Goal: Information Seeking & Learning: Learn about a topic

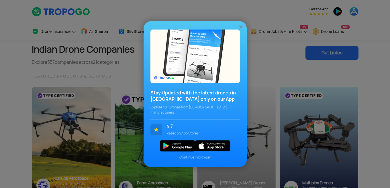
click at [241, 30] on img at bounding box center [241, 27] width 6 height 6
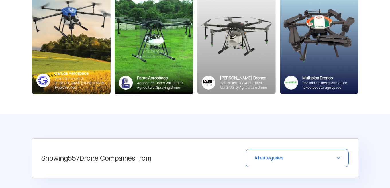
scroll to position [143, 0]
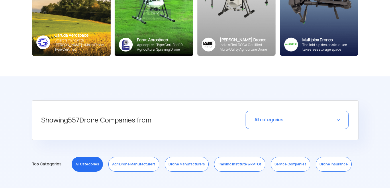
drag, startPoint x: 61, startPoint y: 38, endPoint x: 60, endPoint y: 72, distance: 33.2
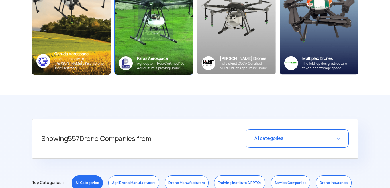
scroll to position [115, 0]
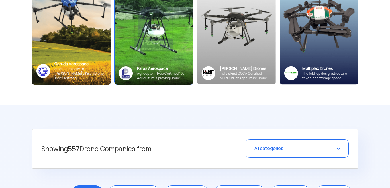
drag, startPoint x: 146, startPoint y: 69, endPoint x: 134, endPoint y: 84, distance: 19.6
click at [131, 86] on div "Indian Drone Companies Explore 557 companies across 21 categories Get Listed FE…" at bounding box center [194, 16] width 335 height 180
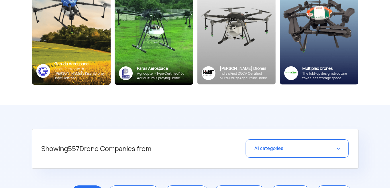
drag, startPoint x: 148, startPoint y: 66, endPoint x: 145, endPoint y: 87, distance: 22.1
click at [118, 100] on div "Indian Drone Companies Explore 557 companies across 21 categories Get Listed FE…" at bounding box center [194, 16] width 335 height 180
drag, startPoint x: 229, startPoint y: 70, endPoint x: 171, endPoint y: 107, distance: 68.7
drag, startPoint x: 230, startPoint y: 69, endPoint x: 184, endPoint y: 92, distance: 51.2
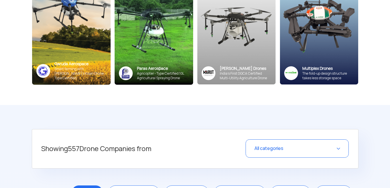
click at [184, 92] on div "Indian Drone Companies Explore 557 companies across 21 categories Get Listed FE…" at bounding box center [194, 16] width 335 height 180
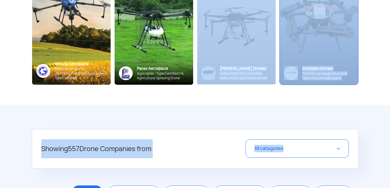
drag, startPoint x: 310, startPoint y: 71, endPoint x: 296, endPoint y: 85, distance: 19.0
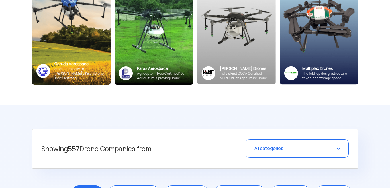
drag, startPoint x: 309, startPoint y: 67, endPoint x: 82, endPoint y: 97, distance: 228.8
click at [82, 97] on div "Indian Drone Companies Explore 557 companies across 21 categories Get Listed FE…" at bounding box center [194, 16] width 335 height 180
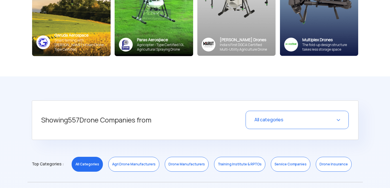
scroll to position [172, 0]
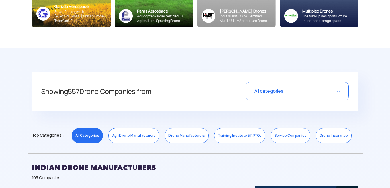
click at [319, 93] on div "All categories" at bounding box center [296, 91] width 103 height 18
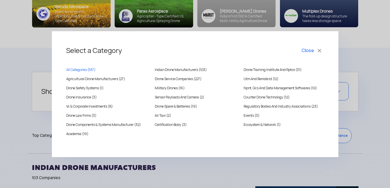
click at [358, 34] on div "Select a Category Close All Categories ( 557 ) [DEMOGRAPHIC_DATA] Drone Manufac…" at bounding box center [195, 94] width 390 height 188
click at [325, 48] on div "Select a Category Close All Categories ( 557 ) [DEMOGRAPHIC_DATA] Drone Manufac…" at bounding box center [195, 94] width 286 height 126
click at [317, 49] on button "Close" at bounding box center [312, 51] width 24 height 10
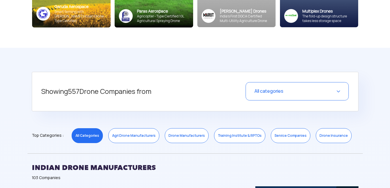
click at [130, 137] on link "Agri Drone Manufacturers" at bounding box center [133, 135] width 51 height 15
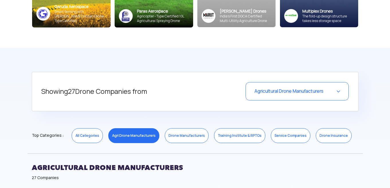
click at [272, 93] on span "Agricultural Drone Manufacturers" at bounding box center [288, 91] width 69 height 6
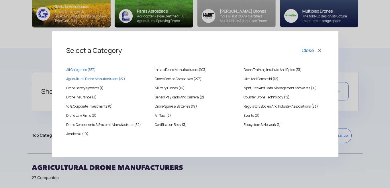
drag, startPoint x: 78, startPoint y: 73, endPoint x: 79, endPoint y: 71, distance: 2.9
click at [78, 72] on div "All Categories ( 557 )" at bounding box center [106, 71] width 89 height 9
click at [80, 70] on link "All Categories ( 557 )" at bounding box center [106, 70] width 80 height 6
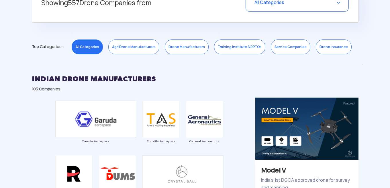
scroll to position [229, 0]
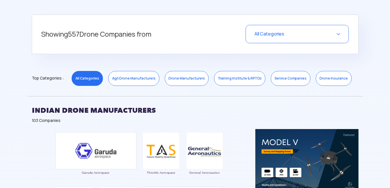
click at [140, 82] on link "Agri Drone Manufacturers" at bounding box center [133, 78] width 51 height 15
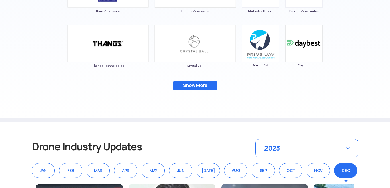
scroll to position [430, 0]
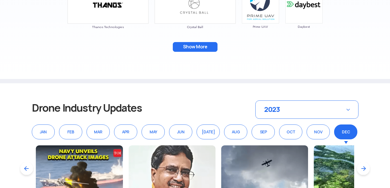
click at [199, 52] on button "Show More" at bounding box center [195, 47] width 45 height 10
